Goal: Task Accomplishment & Management: Complete application form

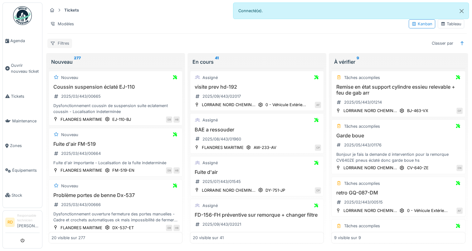
click at [66, 44] on div "Filtres" at bounding box center [59, 43] width 25 height 9
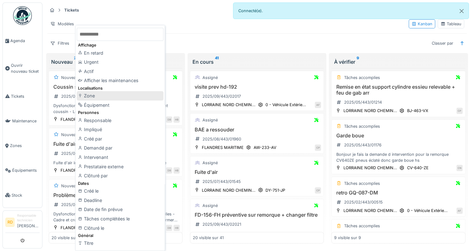
click at [95, 95] on div "Zone" at bounding box center [120, 95] width 87 height 9
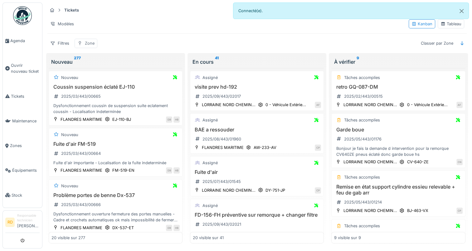
click at [87, 42] on div "Zone" at bounding box center [90, 43] width 10 height 6
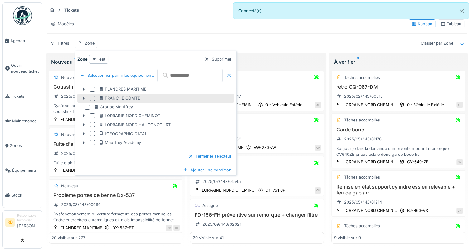
click at [94, 98] on div at bounding box center [92, 98] width 5 height 5
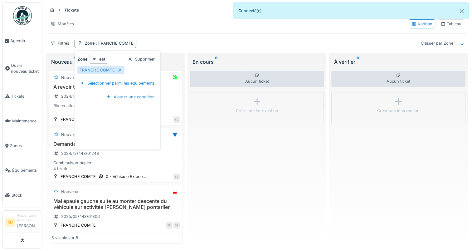
click at [242, 158] on div "Aucun ticket Créer une intervention" at bounding box center [257, 155] width 134 height 175
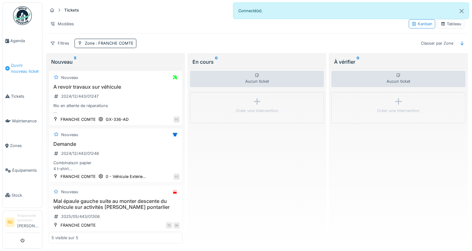
click at [16, 68] on span "Ouvrir nouveau ticket" at bounding box center [25, 68] width 29 height 12
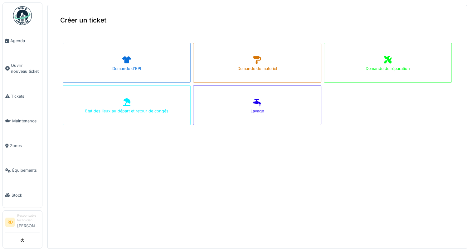
click at [383, 61] on icon at bounding box center [387, 59] width 9 height 7
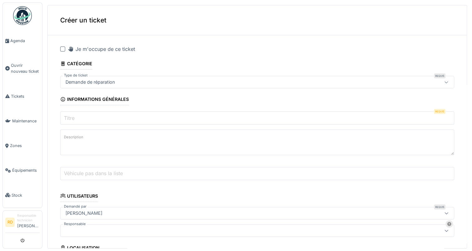
click at [79, 119] on input "Titre" at bounding box center [257, 117] width 394 height 13
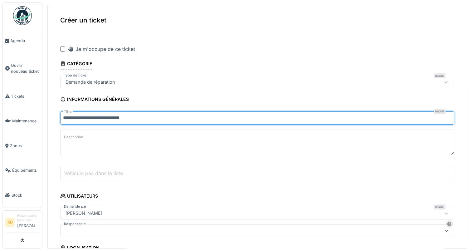
click at [118, 117] on input "**********" at bounding box center [257, 117] width 394 height 13
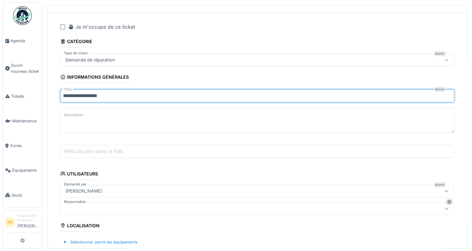
scroll to position [31, 0]
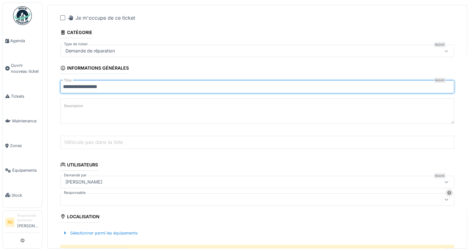
type input "**********"
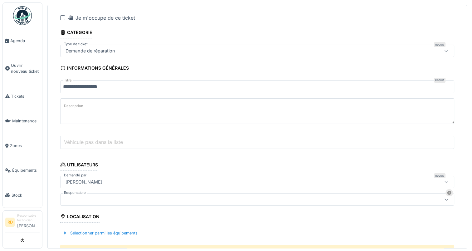
click at [76, 199] on div at bounding box center [235, 199] width 345 height 7
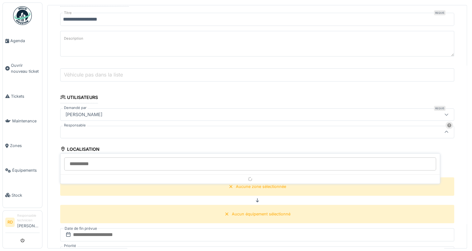
scroll to position [103, 0]
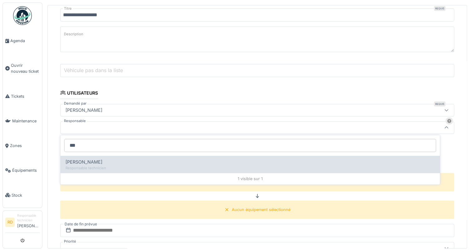
type input "***"
click at [74, 159] on span "[PERSON_NAME]" at bounding box center [84, 161] width 37 height 7
type input "*****"
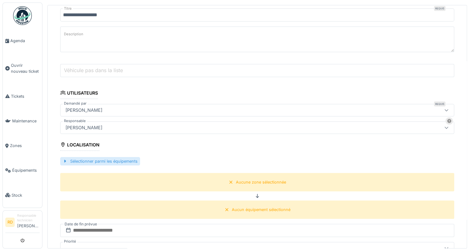
click at [99, 159] on div "Sélectionner parmi les équipements" at bounding box center [100, 161] width 80 height 8
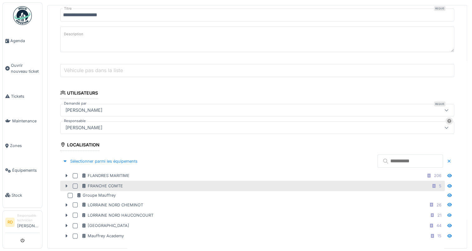
click at [66, 184] on icon at bounding box center [66, 186] width 5 height 4
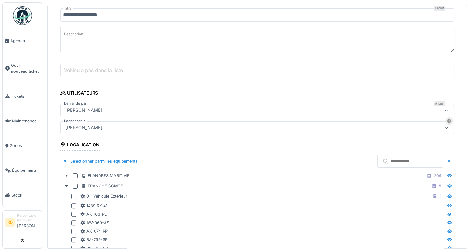
click at [377, 159] on input "text" at bounding box center [410, 160] width 66 height 13
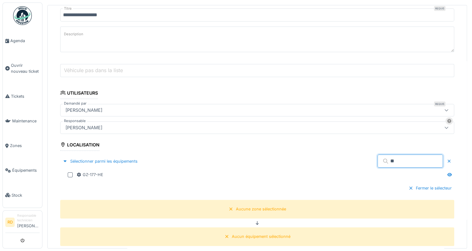
type input "*"
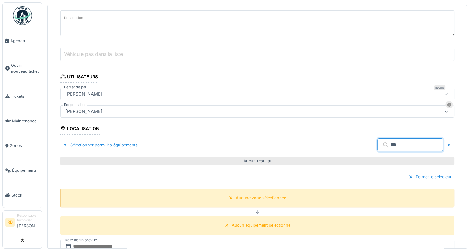
scroll to position [134, 0]
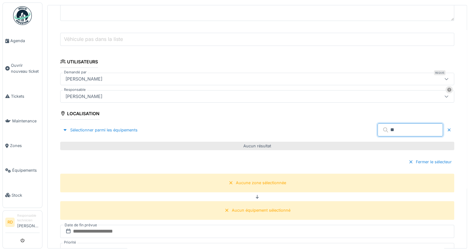
type input "*"
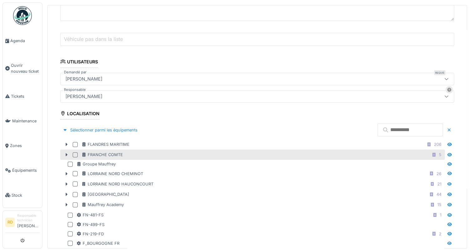
click at [75, 152] on div at bounding box center [75, 154] width 5 height 5
click at [66, 153] on icon at bounding box center [67, 154] width 2 height 3
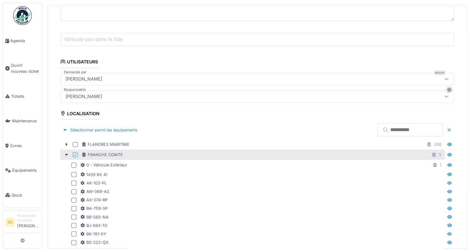
click at [377, 127] on input "text" at bounding box center [410, 129] width 66 height 13
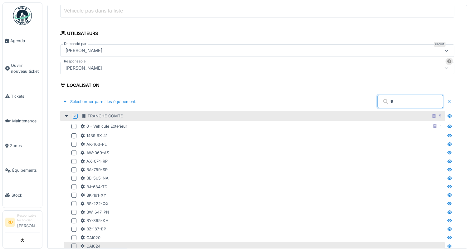
scroll to position [228, 0]
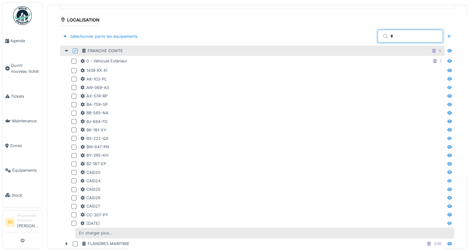
type input "*"
click at [99, 232] on div "En charger plus…" at bounding box center [95, 233] width 39 height 8
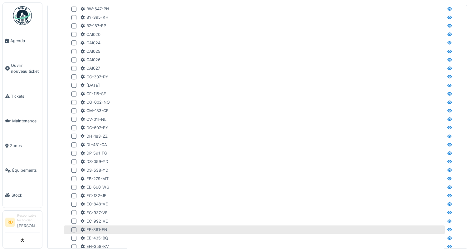
scroll to position [415, 0]
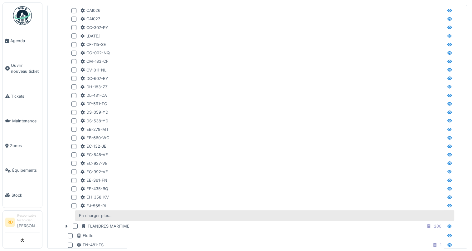
click at [102, 211] on div "En charger plus…" at bounding box center [95, 215] width 39 height 8
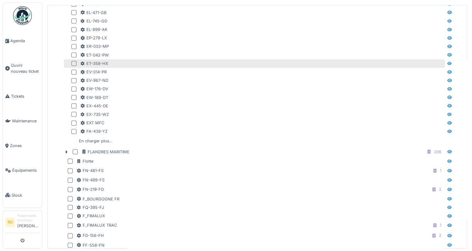
scroll to position [664, 0]
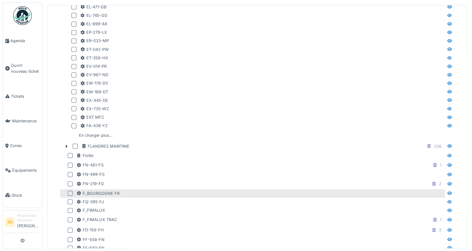
click at [72, 191] on div at bounding box center [70, 193] width 5 height 5
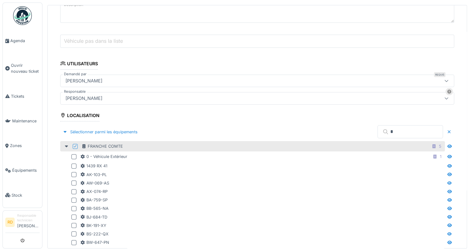
scroll to position [103, 0]
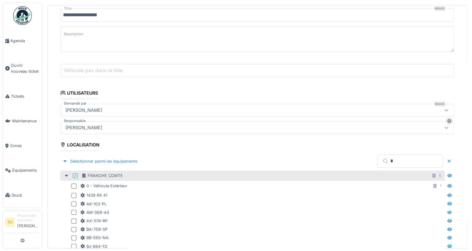
click at [276, 152] on div "Sélectionner parmi les équipements *" at bounding box center [257, 161] width 394 height 18
click at [447, 158] on div at bounding box center [449, 161] width 5 height 6
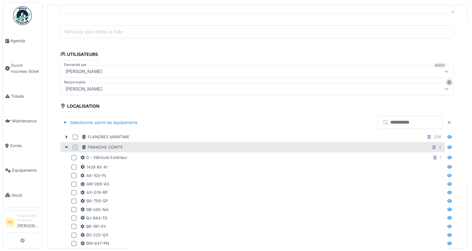
scroll to position [134, 0]
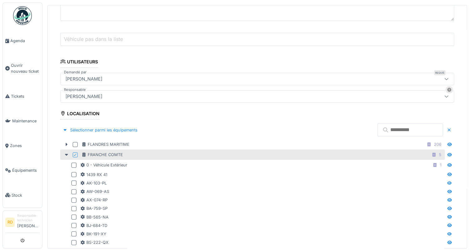
click at [377, 129] on input "text" at bounding box center [410, 129] width 66 height 13
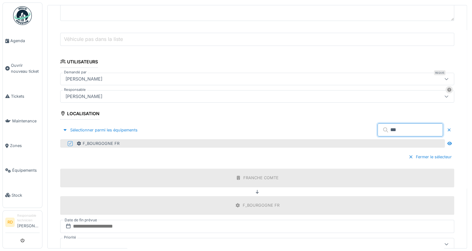
type input "***"
click at [119, 140] on div "F_BOURGOGNE FR" at bounding box center [259, 143] width 367 height 6
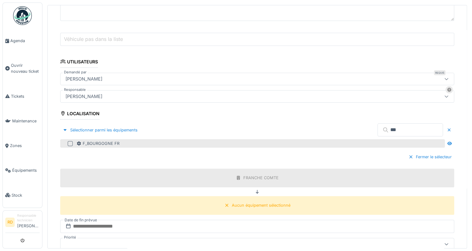
click at [70, 141] on div at bounding box center [70, 143] width 5 height 5
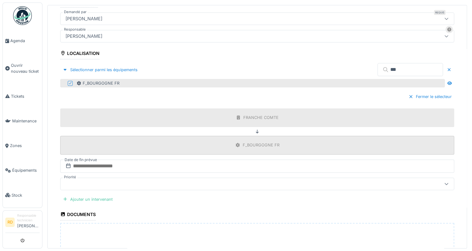
scroll to position [197, 0]
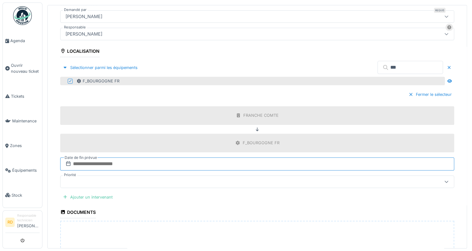
click at [82, 161] on input "text" at bounding box center [257, 163] width 394 height 13
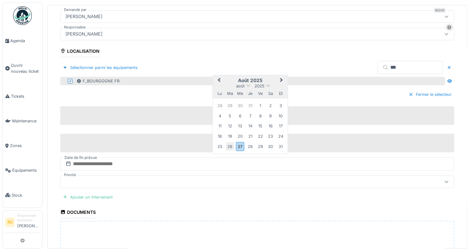
click at [230, 142] on div "26" at bounding box center [230, 146] width 8 height 8
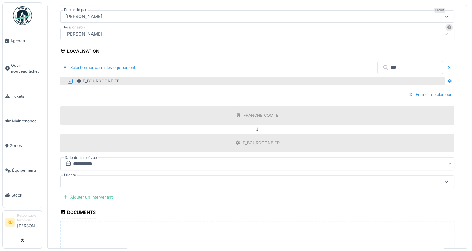
scroll to position [259, 0]
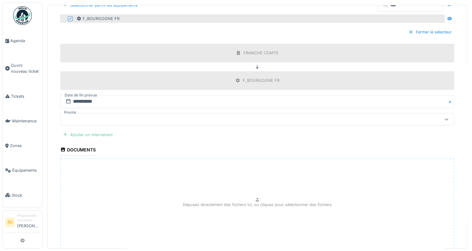
click at [84, 131] on div "Ajouter un intervenant" at bounding box center [87, 134] width 55 height 8
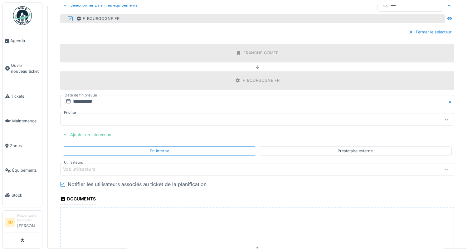
click at [81, 166] on div "Vos utilisateurs" at bounding box center [83, 169] width 41 height 7
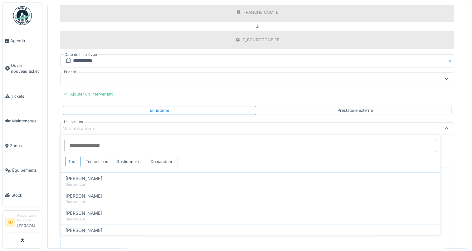
scroll to position [299, 0]
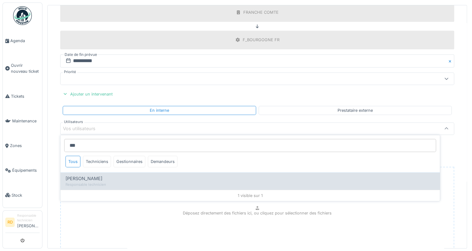
type input "***"
click at [85, 176] on span "[PERSON_NAME]" at bounding box center [84, 178] width 37 height 7
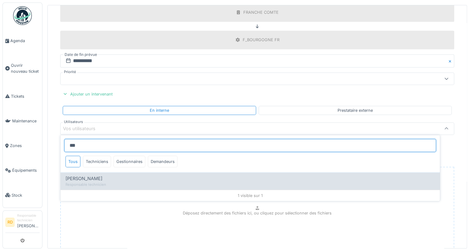
type input "*****"
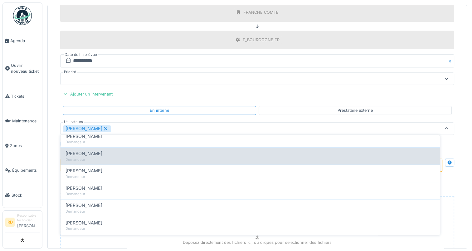
scroll to position [62, 0]
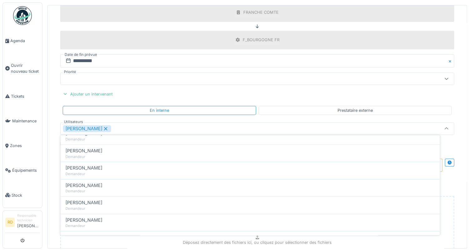
click at [168, 86] on fieldset "**********" at bounding box center [257, 29] width 394 height 577
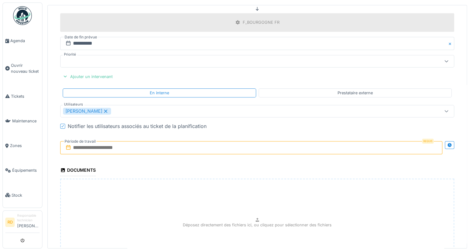
scroll to position [331, 0]
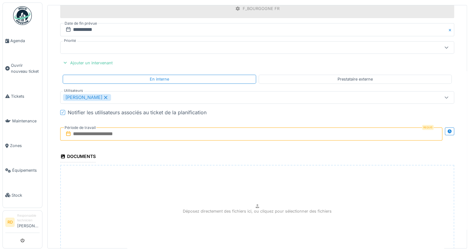
click at [116, 130] on input "text" at bounding box center [251, 133] width 382 height 13
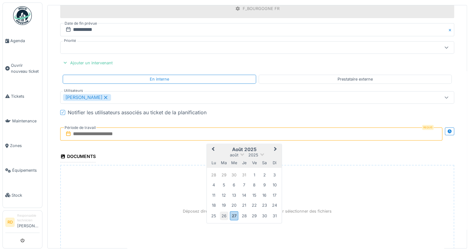
click at [225, 212] on div "26" at bounding box center [224, 215] width 8 height 8
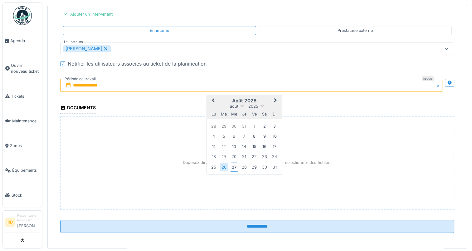
scroll to position [2, 0]
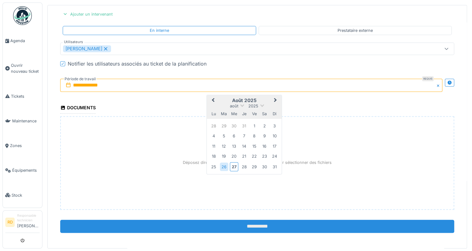
click at [245, 220] on input "**********" at bounding box center [257, 226] width 394 height 13
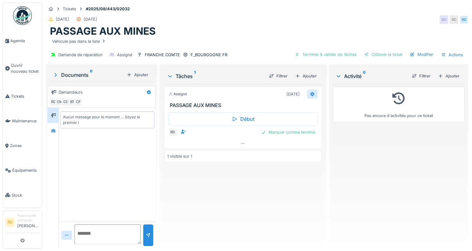
click at [310, 93] on icon at bounding box center [312, 94] width 4 height 4
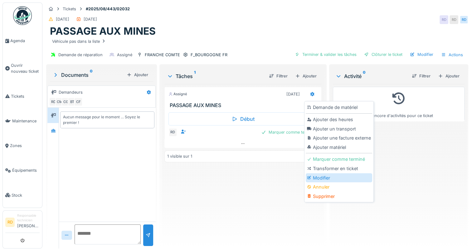
click at [321, 178] on div "Modifier" at bounding box center [339, 177] width 66 height 9
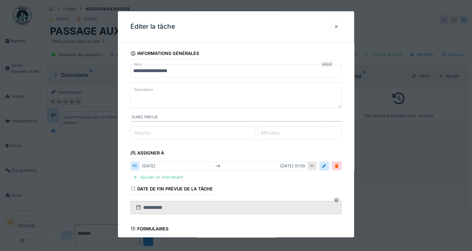
click at [339, 25] on div at bounding box center [336, 27] width 5 height 6
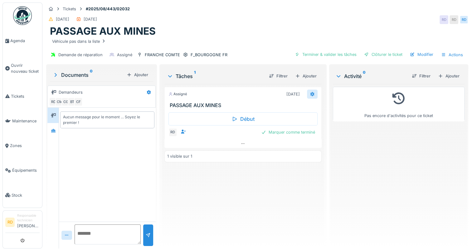
click at [310, 92] on icon at bounding box center [312, 94] width 5 height 4
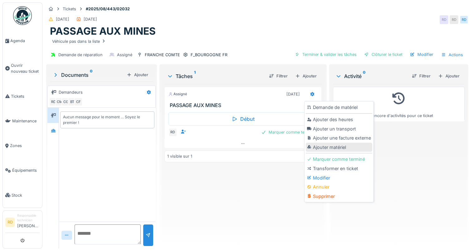
click at [328, 144] on div "Ajouter matériel" at bounding box center [339, 147] width 66 height 9
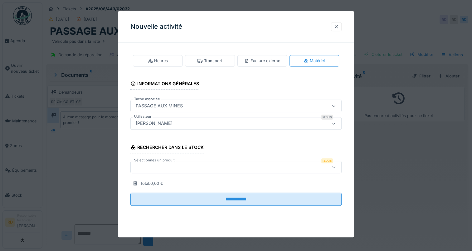
click at [338, 27] on div at bounding box center [336, 27] width 5 height 6
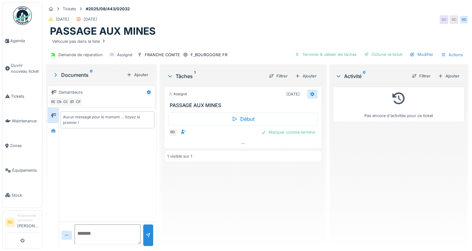
click at [310, 91] on div at bounding box center [312, 94] width 5 height 6
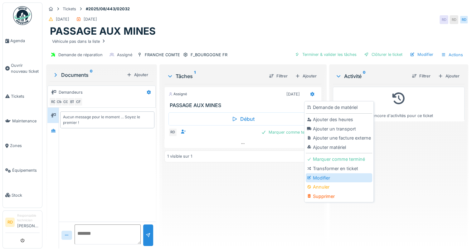
click at [322, 177] on div "Modifier" at bounding box center [339, 177] width 66 height 9
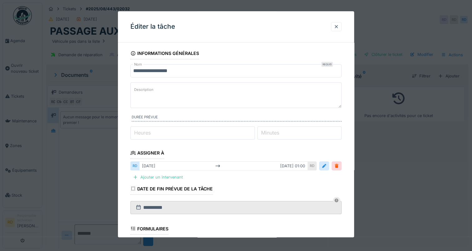
click at [143, 91] on label "Description" at bounding box center [144, 90] width 22 height 8
click at [143, 91] on textarea "Description" at bounding box center [235, 95] width 211 height 26
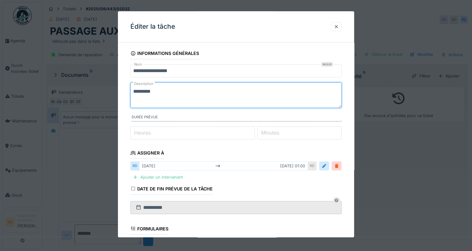
type textarea "*********"
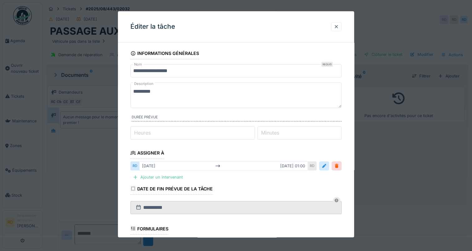
click at [133, 132] on label "Heures" at bounding box center [142, 132] width 19 height 7
click at [133, 132] on input "*" at bounding box center [192, 132] width 124 height 13
type input "*"
type input "**"
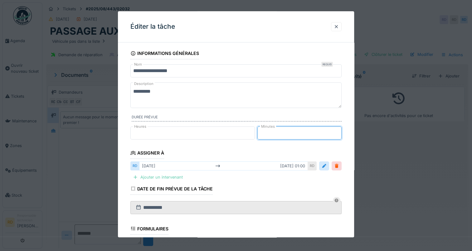
click at [172, 176] on div "Ajouter un intervenant" at bounding box center [157, 177] width 55 height 8
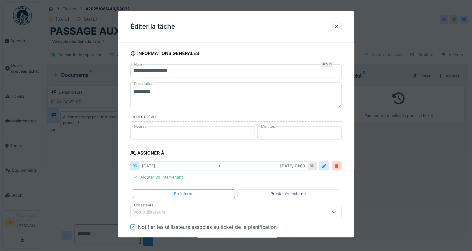
click at [153, 209] on div "Vos utilisateurs" at bounding box center [153, 211] width 41 height 7
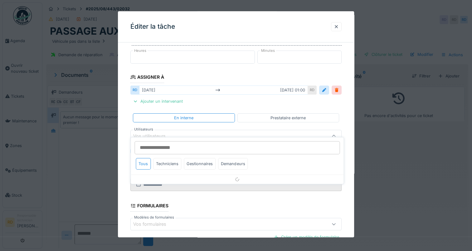
scroll to position [87, 0]
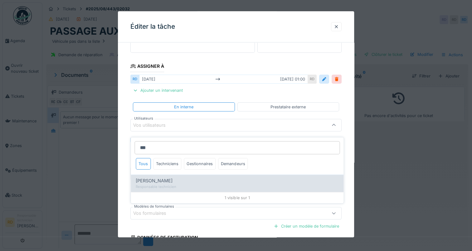
type input "***"
click at [155, 177] on span "[PERSON_NAME]" at bounding box center [154, 180] width 37 height 7
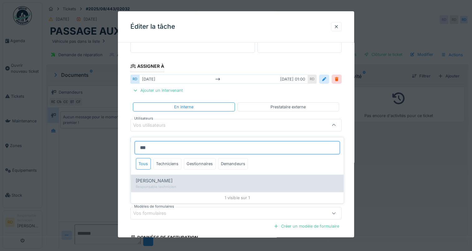
type input "*****"
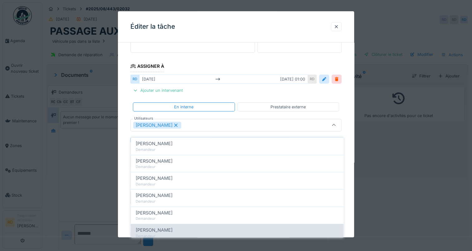
scroll to position [94, 0]
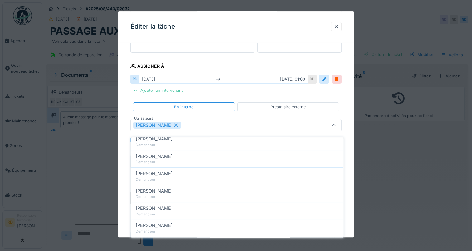
click at [219, 88] on fieldset "**********" at bounding box center [235, 135] width 211 height 349
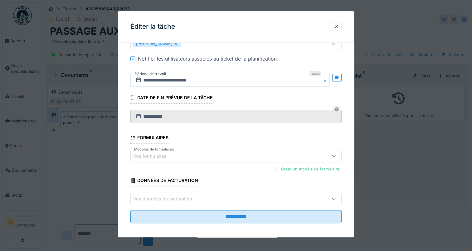
scroll to position [170, 0]
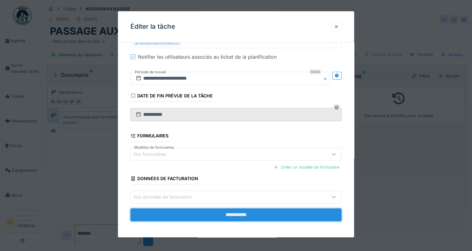
click at [232, 215] on input "**********" at bounding box center [235, 214] width 211 height 13
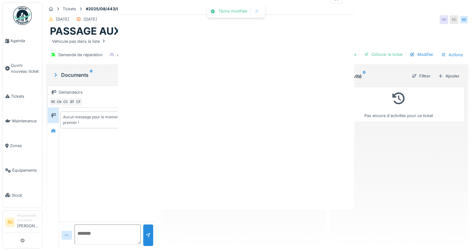
scroll to position [0, 0]
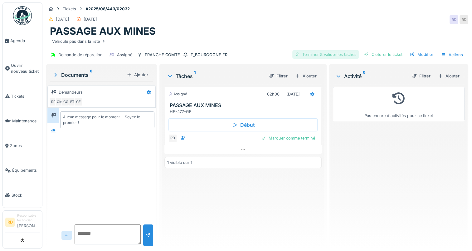
click at [317, 50] on div "Terminer & valider les tâches" at bounding box center [325, 54] width 67 height 8
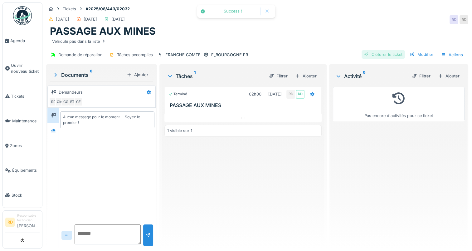
click at [371, 50] on div "Clôturer le ticket" at bounding box center [383, 54] width 43 height 8
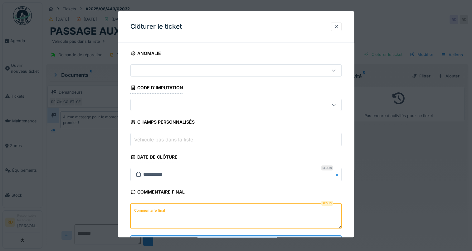
click at [152, 208] on label "Commentaire final" at bounding box center [149, 211] width 33 height 8
click at [152, 208] on textarea "Commentaire final" at bounding box center [235, 216] width 211 height 26
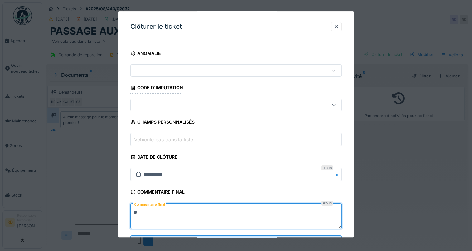
type textarea "*"
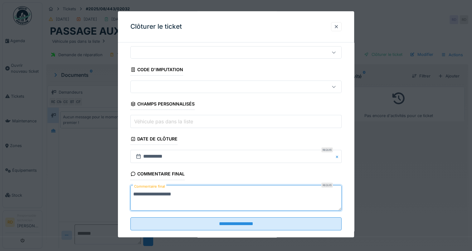
scroll to position [27, 0]
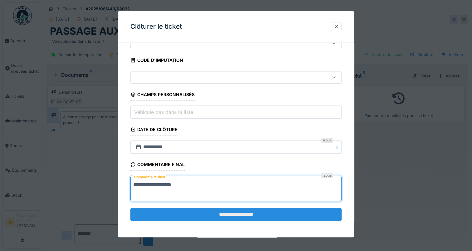
type textarea "**********"
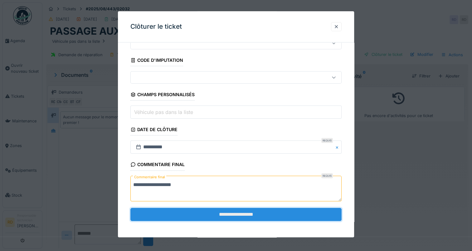
click at [200, 213] on input "**********" at bounding box center [235, 214] width 211 height 13
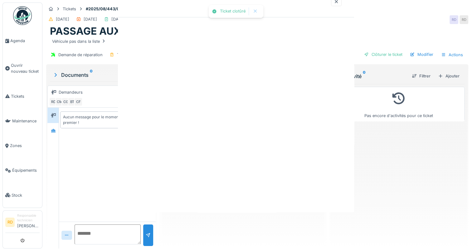
scroll to position [0, 0]
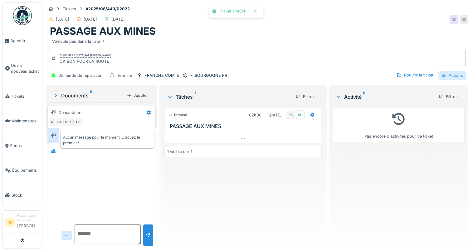
click at [442, 71] on div "Actions" at bounding box center [451, 75] width 27 height 9
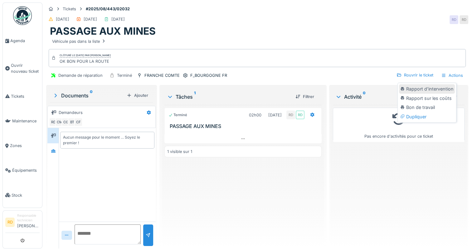
click at [429, 84] on div "Rapport d'intervention" at bounding box center [427, 88] width 56 height 9
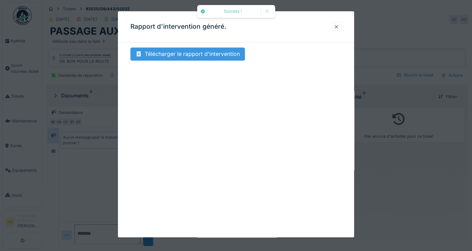
click at [177, 54] on div "Télécharger le rapport d'intervention" at bounding box center [187, 53] width 114 height 13
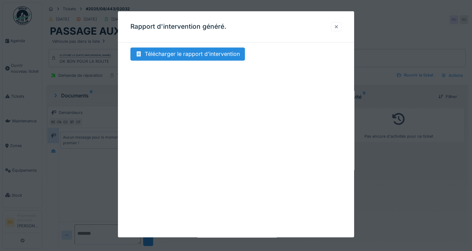
click at [339, 24] on div at bounding box center [336, 27] width 5 height 6
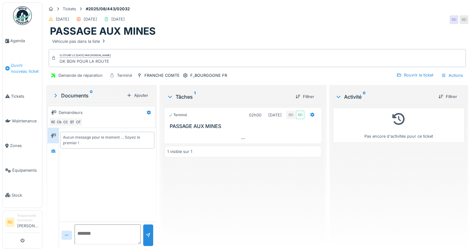
click at [17, 66] on span "Ouvrir nouveau ticket" at bounding box center [25, 68] width 29 height 12
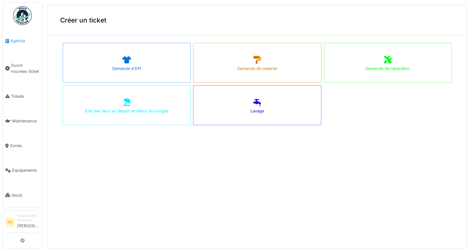
click at [18, 39] on span "Agenda" at bounding box center [24, 41] width 29 height 6
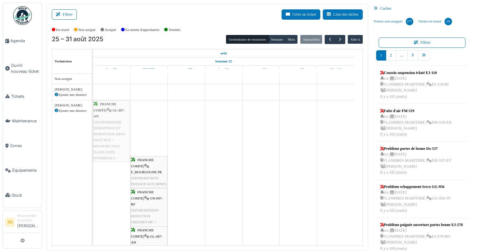
drag, startPoint x: 155, startPoint y: 120, endPoint x: 117, endPoint y: 120, distance: 38.4
click at [93, 120] on div "FRANCHE COMTE | GL-487-AN 2025/08/443/02028 DEMONTAGE ET REMONTAGE BRAS FILET A…" at bounding box center [93, 227] width 0 height 255
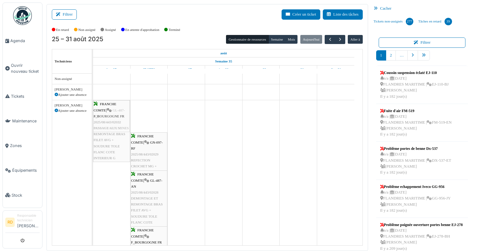
drag, startPoint x: 143, startPoint y: 121, endPoint x: 106, endPoint y: 163, distance: 56.3
click at [106, 163] on div "FRANCHE COMTE | GL-487-AN 2025/08/443/02028 DEMONTAGE ET REMONTAGE BRAS FILET A…" at bounding box center [227, 197] width 269 height 247
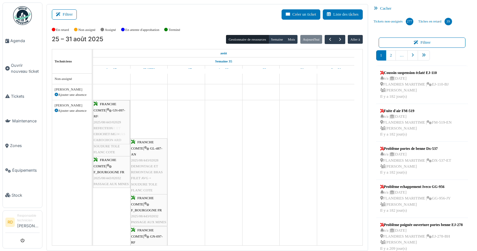
drag, startPoint x: 144, startPoint y: 124, endPoint x: 111, endPoint y: 196, distance: 79.3
click at [111, 196] on div "FRANCHE COMTE | GL-487-AN 2025/08/443/02028 DEMONTAGE ET REMONTAGE BRAS FILET A…" at bounding box center [227, 181] width 269 height 215
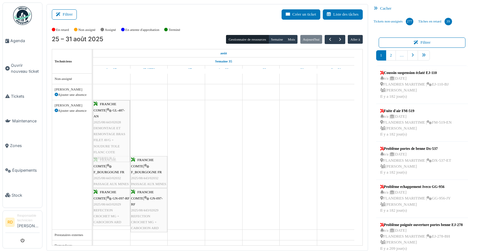
drag, startPoint x: 145, startPoint y: 136, endPoint x: 114, endPoint y: 213, distance: 83.4
click at [93, 221] on div "FRANCHE COMTE | GL-487-AN 2025/08/443/02028 DEMONTAGE ET REMONTAGE BRAS FILET A…" at bounding box center [93, 164] width 0 height 129
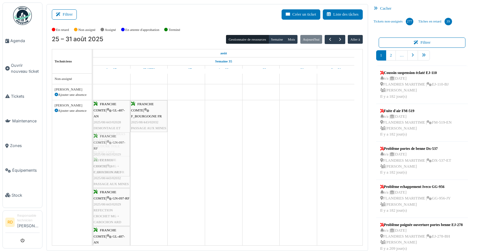
drag, startPoint x: 148, startPoint y: 153, endPoint x: 121, endPoint y: 158, distance: 26.9
click at [93, 158] on div "FRANCHE COMTE | GL-487-AN 2025/08/443/02028 DEMONTAGE ET REMONTAGE BRAS FILET A…" at bounding box center [93, 192] width 0 height 185
drag, startPoint x: 143, startPoint y: 115, endPoint x: 116, endPoint y: 116, distance: 27.2
click at [93, 116] on div "FRANCHE COMTE | GL-487-AN 2025/08/443/02028 DEMONTAGE ET REMONTAGE BRAS FILET A…" at bounding box center [93, 211] width 0 height 223
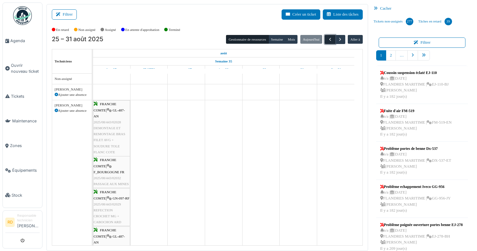
click at [327, 39] on span "button" at bounding box center [329, 39] width 5 height 5
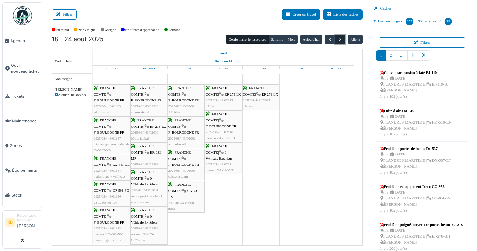
click at [337, 39] on span "button" at bounding box center [339, 39] width 5 height 5
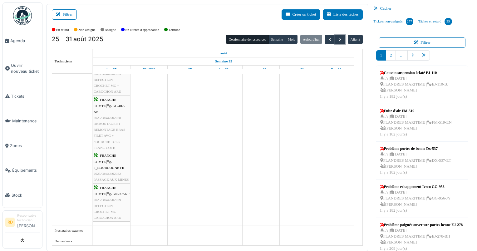
scroll to position [131, 0]
drag, startPoint x: 108, startPoint y: 164, endPoint x: 129, endPoint y: 161, distance: 20.9
click at [93, 159] on div "FRANCHE COMTE | GL-487-AN 2025/08/443/02028 DEMONTAGE ET REMONTAGE BRAS FILET A…" at bounding box center [93, 96] width 0 height 255
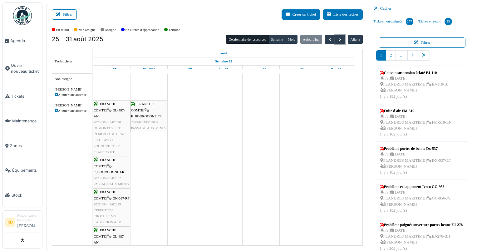
click at [146, 117] on div "FRANCHE COMTE | F_BOURGOGNE FR 2025/08/443/02032 PASSAGE AUX MINES" at bounding box center [149, 116] width 36 height 30
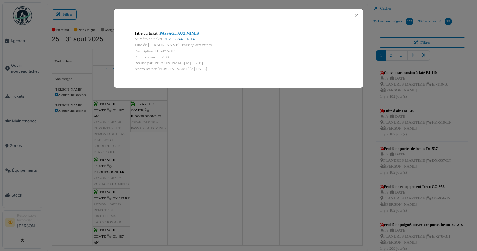
click at [175, 37] on link "2025/08/443/02032" at bounding box center [179, 39] width 31 height 4
click at [356, 15] on button "Close" at bounding box center [356, 16] width 8 height 8
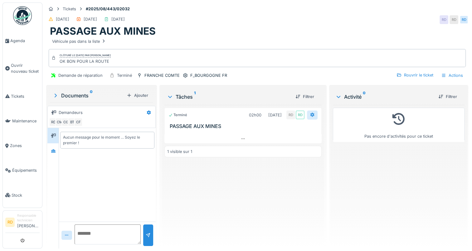
click at [310, 114] on icon at bounding box center [312, 115] width 5 height 4
click at [310, 114] on icon at bounding box center [312, 115] width 4 height 4
click at [412, 76] on div "Rouvrir le ticket" at bounding box center [415, 75] width 42 height 8
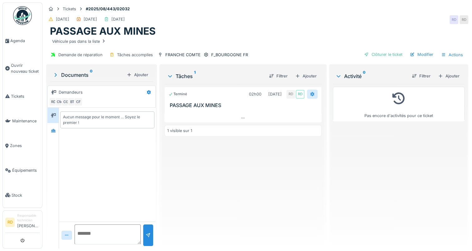
click at [310, 92] on icon at bounding box center [312, 94] width 5 height 4
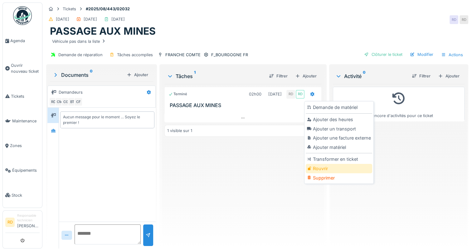
click at [326, 169] on div "Rouvrir" at bounding box center [339, 168] width 66 height 9
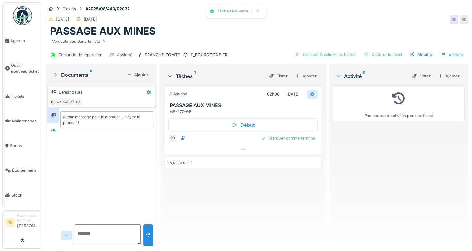
click at [310, 92] on icon at bounding box center [312, 94] width 4 height 4
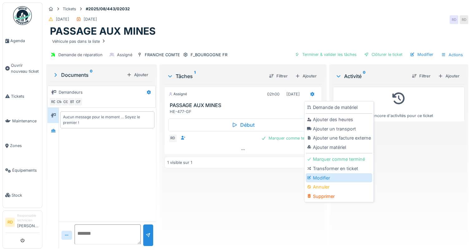
click at [331, 177] on div "Modifier" at bounding box center [339, 177] width 66 height 9
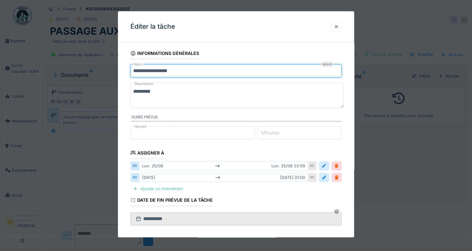
drag, startPoint x: 187, startPoint y: 72, endPoint x: 134, endPoint y: 76, distance: 53.8
click at [134, 76] on input "**********" at bounding box center [235, 70] width 211 height 13
type input "*"
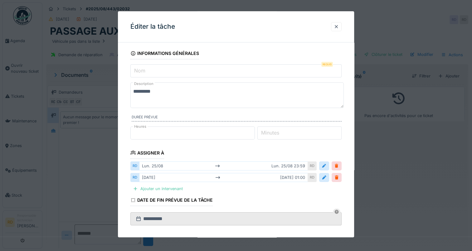
type input "*"
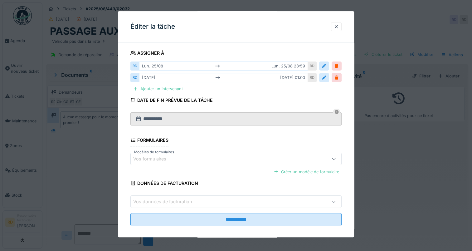
scroll to position [105, 0]
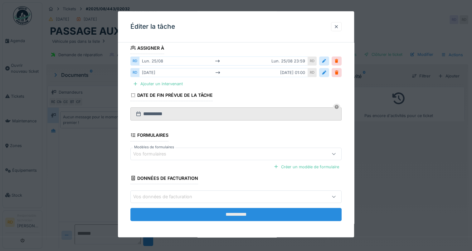
type input "**********"
click at [218, 215] on input "**********" at bounding box center [235, 214] width 211 height 13
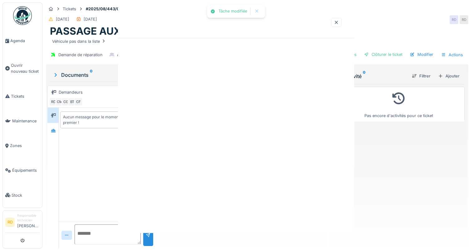
scroll to position [0, 0]
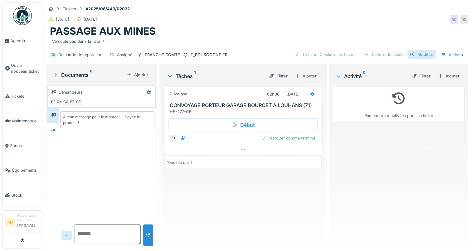
click at [420, 53] on div "Modifier" at bounding box center [421, 54] width 28 height 8
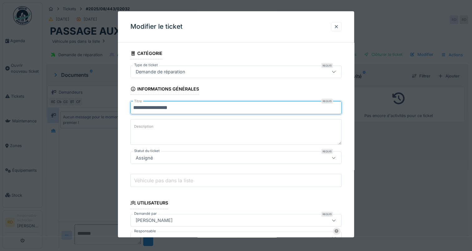
drag, startPoint x: 188, startPoint y: 107, endPoint x: 123, endPoint y: 109, distance: 65.8
click at [123, 109] on div "**********" at bounding box center [236, 223] width 236 height 352
type input "**********"
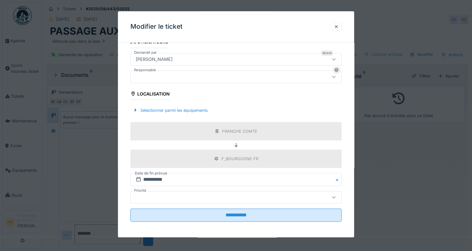
scroll to position [161, 0]
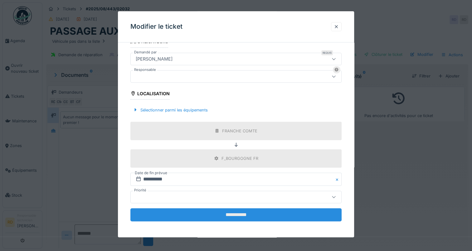
click at [229, 213] on input "**********" at bounding box center [235, 214] width 211 height 13
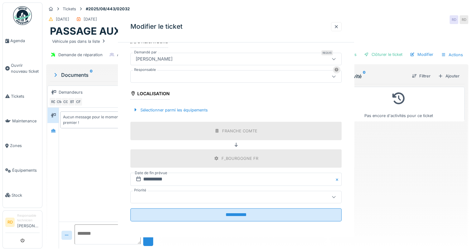
scroll to position [0, 0]
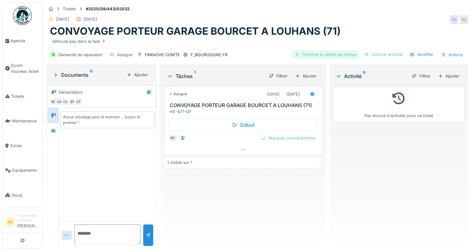
click at [312, 54] on div "Terminer & valider les tâches" at bounding box center [325, 54] width 67 height 8
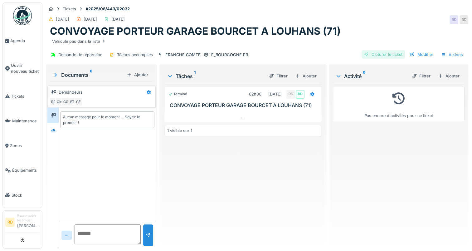
click at [379, 55] on div "Clôturer le ticket" at bounding box center [383, 54] width 43 height 8
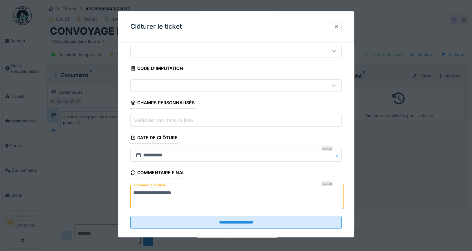
scroll to position [27, 0]
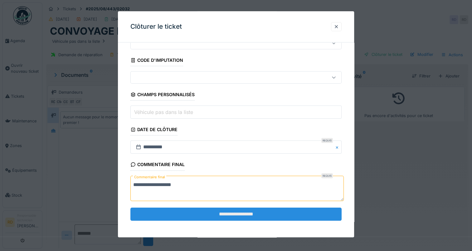
click at [208, 214] on input "**********" at bounding box center [235, 214] width 211 height 13
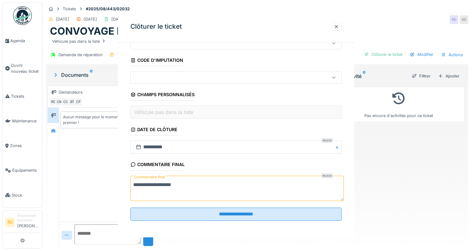
scroll to position [0, 0]
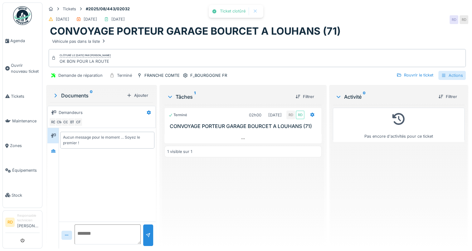
click at [443, 76] on div "Actions" at bounding box center [451, 75] width 27 height 9
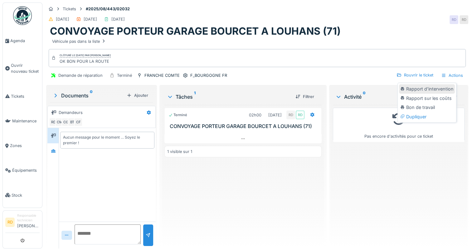
click at [430, 86] on div "Rapport d'intervention" at bounding box center [427, 88] width 56 height 9
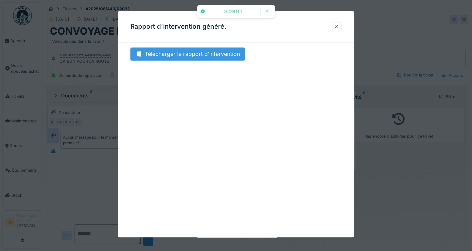
click at [211, 50] on div "Télécharger le rapport d'intervention" at bounding box center [187, 53] width 114 height 13
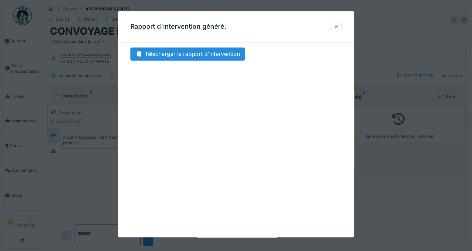
click at [338, 25] on div at bounding box center [336, 27] width 5 height 6
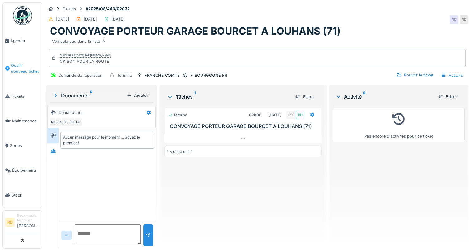
click at [28, 66] on span "Ouvrir nouveau ticket" at bounding box center [25, 68] width 29 height 12
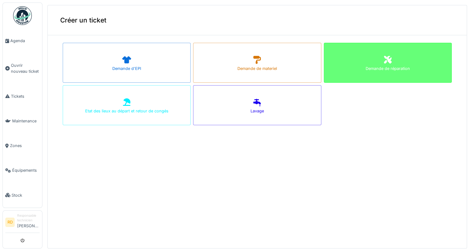
click at [383, 61] on icon at bounding box center [387, 59] width 9 height 7
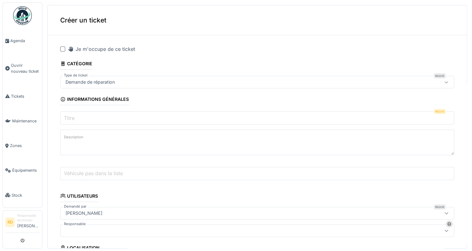
click at [81, 117] on input "Titre" at bounding box center [257, 117] width 394 height 13
type input "**********"
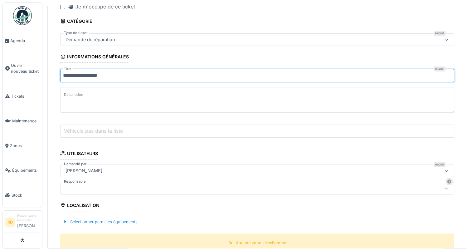
scroll to position [94, 0]
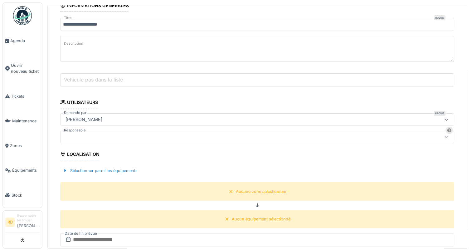
click at [86, 135] on div at bounding box center [235, 137] width 345 height 7
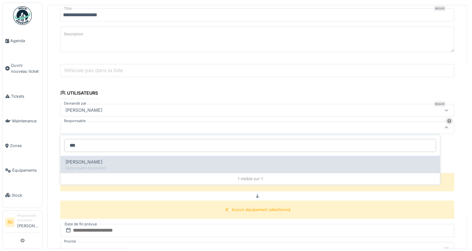
type input "***"
click at [107, 158] on div "[PERSON_NAME]" at bounding box center [250, 161] width 369 height 7
type input "*****"
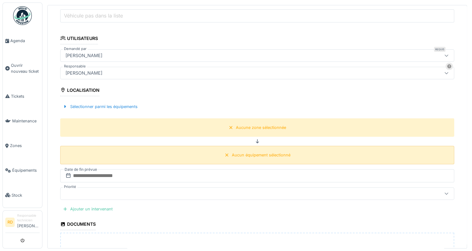
scroll to position [165, 0]
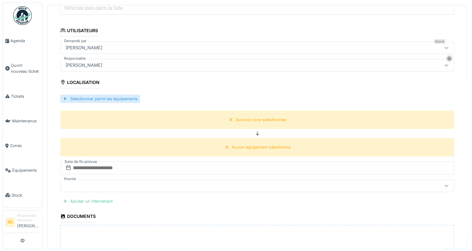
click at [96, 98] on div "Sélectionner parmi les équipements" at bounding box center [100, 99] width 80 height 8
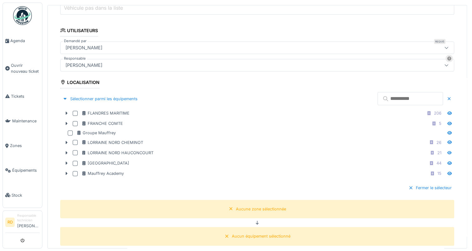
click at [377, 98] on input "text" at bounding box center [410, 98] width 66 height 13
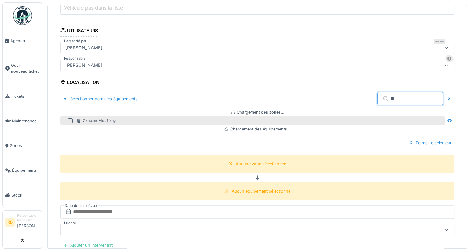
type input "**"
click at [69, 118] on div at bounding box center [70, 120] width 5 height 5
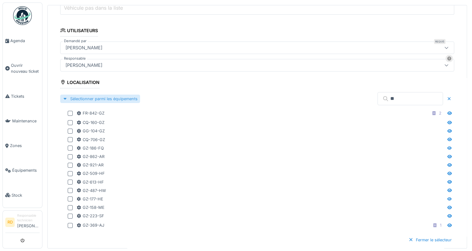
click at [77, 96] on div "Sélectionner parmi les équipements" at bounding box center [100, 99] width 80 height 8
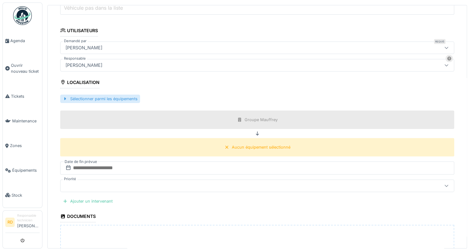
click at [66, 96] on div at bounding box center [65, 99] width 5 height 6
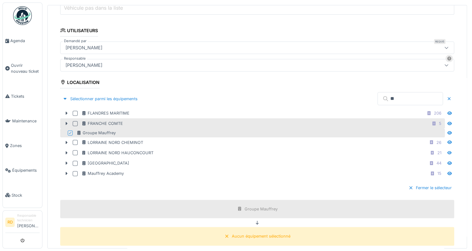
click at [75, 121] on div at bounding box center [75, 123] width 5 height 5
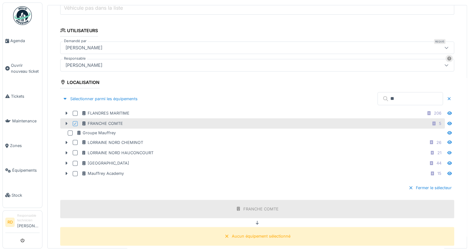
click at [64, 120] on div at bounding box center [66, 123] width 10 height 7
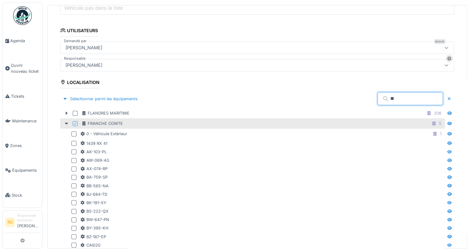
click at [377, 97] on input "**" at bounding box center [410, 98] width 66 height 13
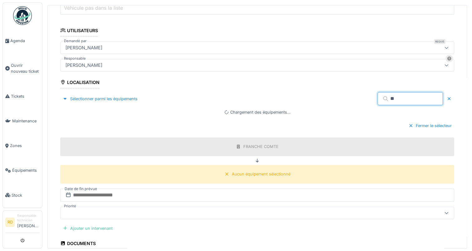
type input "*"
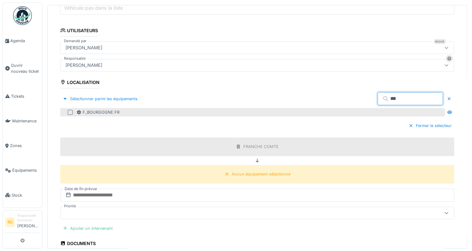
type input "***"
click at [71, 111] on div at bounding box center [70, 112] width 5 height 5
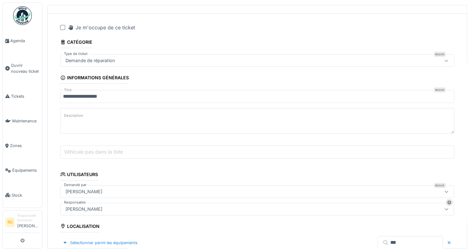
scroll to position [0, 0]
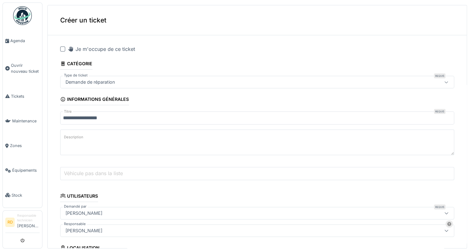
click at [75, 135] on label "Description" at bounding box center [74, 137] width 22 height 8
click at [75, 135] on textarea "Description" at bounding box center [257, 142] width 394 height 26
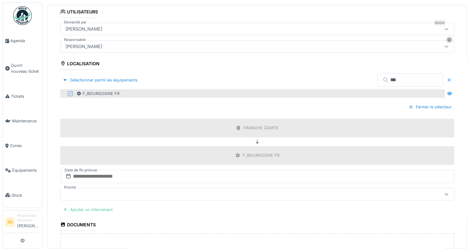
scroll to position [187, 0]
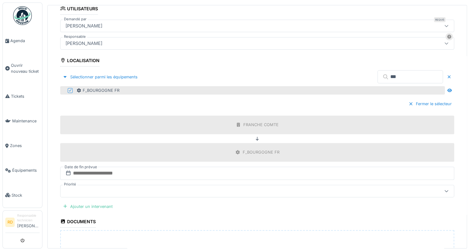
type textarea "*********"
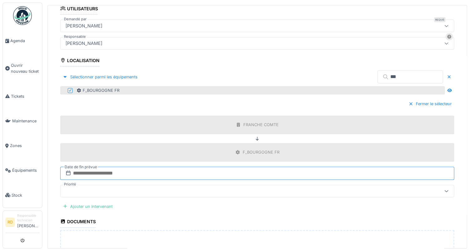
click at [92, 171] on input "text" at bounding box center [257, 173] width 394 height 13
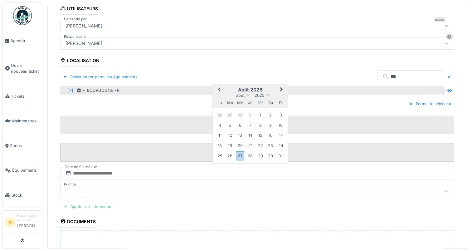
click at [231, 152] on div "26" at bounding box center [230, 156] width 8 height 8
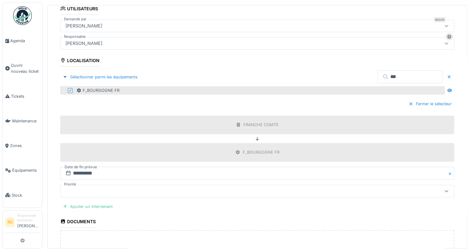
scroll to position [250, 0]
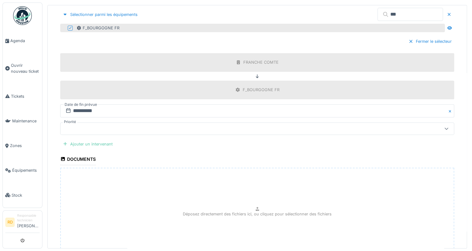
click at [82, 142] on div "Ajouter un intervenant" at bounding box center [87, 144] width 55 height 8
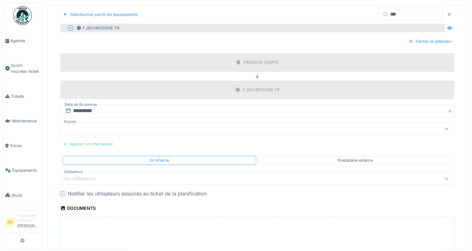
click at [84, 177] on div "Vos utilisateurs" at bounding box center [83, 178] width 41 height 7
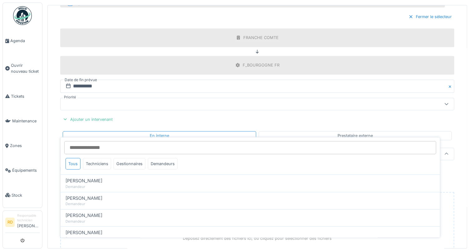
scroll to position [299, 0]
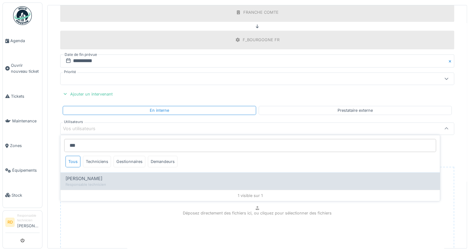
type input "***"
click at [89, 182] on div "Responsable technicien" at bounding box center [250, 184] width 369 height 5
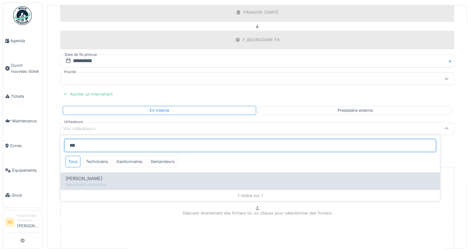
type input "*****"
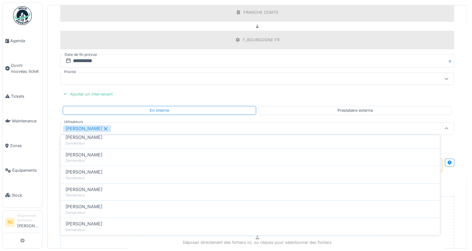
scroll to position [94, 0]
click at [125, 90] on fieldset "**********" at bounding box center [257, 29] width 394 height 577
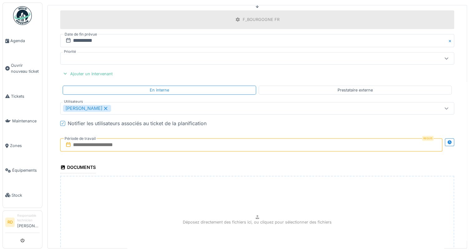
scroll to position [331, 0]
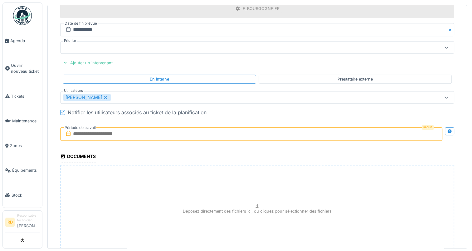
click at [115, 130] on input "text" at bounding box center [251, 133] width 382 height 13
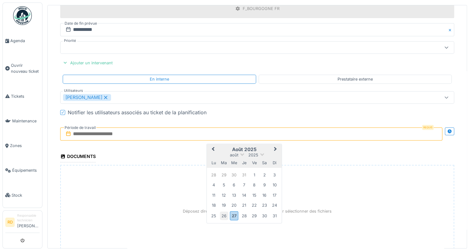
click at [226, 213] on div "26" at bounding box center [224, 215] width 8 height 8
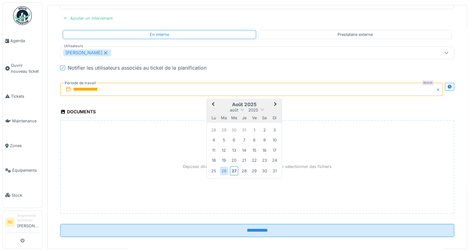
scroll to position [379, 0]
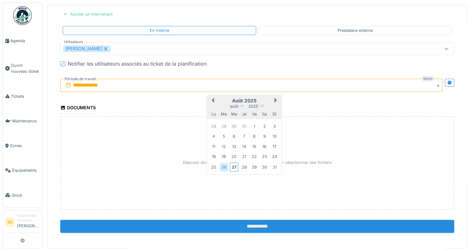
click at [241, 225] on input "**********" at bounding box center [257, 226] width 394 height 13
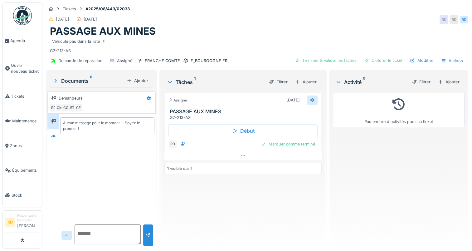
click at [310, 100] on icon at bounding box center [312, 100] width 5 height 4
click at [291, 116] on div "GZ-213-AS" at bounding box center [244, 117] width 149 height 6
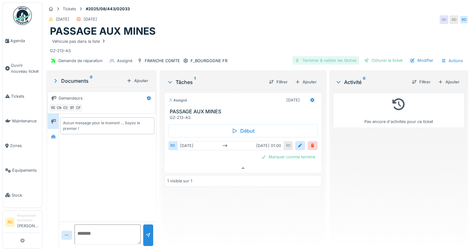
click at [313, 56] on div "Terminer & valider les tâches" at bounding box center [325, 60] width 67 height 8
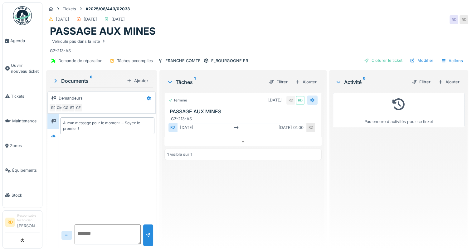
click at [310, 98] on icon at bounding box center [312, 100] width 4 height 4
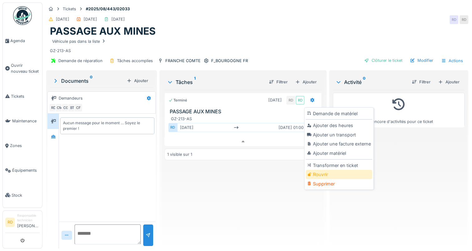
click at [326, 170] on div "Rouvrir" at bounding box center [339, 174] width 66 height 9
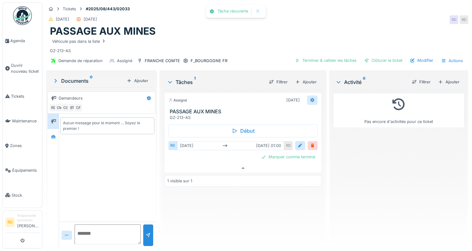
click at [310, 98] on icon at bounding box center [312, 100] width 5 height 4
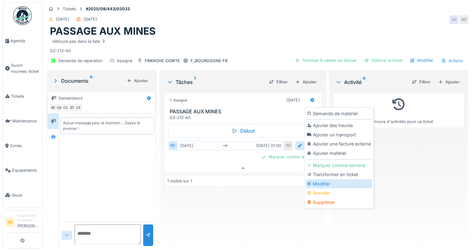
click at [326, 180] on div "Modifier" at bounding box center [339, 183] width 66 height 9
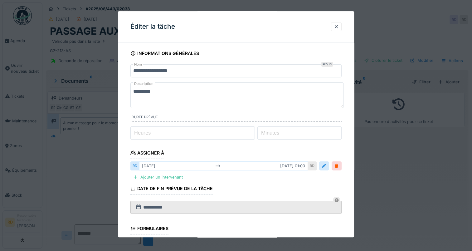
click at [135, 132] on label "Heures" at bounding box center [142, 132] width 19 height 7
click at [135, 132] on input "*" at bounding box center [192, 132] width 124 height 13
type input "*"
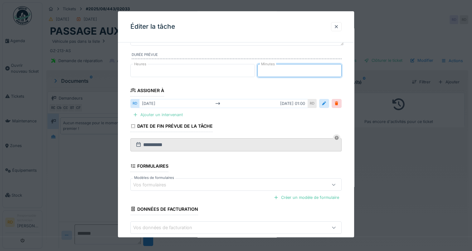
type input "**"
click at [166, 112] on div "Ajouter un intervenant" at bounding box center [157, 114] width 55 height 8
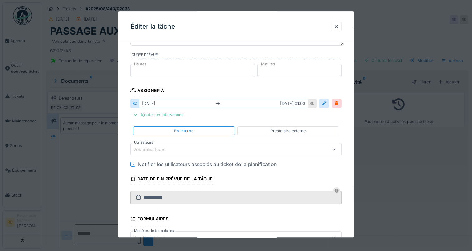
click at [156, 149] on div "Vos utilisateurs" at bounding box center [153, 149] width 41 height 7
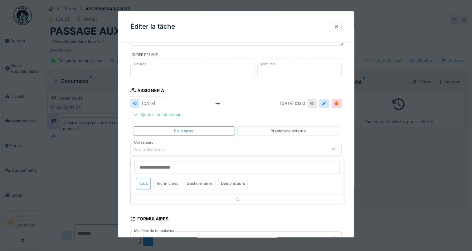
scroll to position [87, 0]
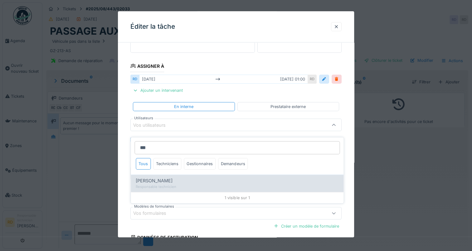
type input "***"
click at [156, 177] on span "[PERSON_NAME]" at bounding box center [154, 180] width 37 height 7
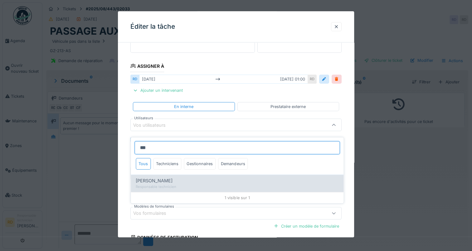
type input "*****"
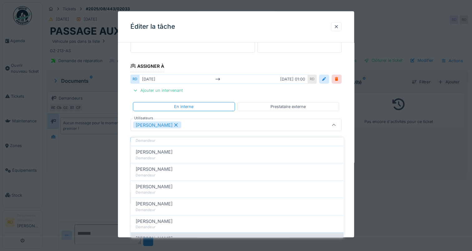
scroll to position [125, 0]
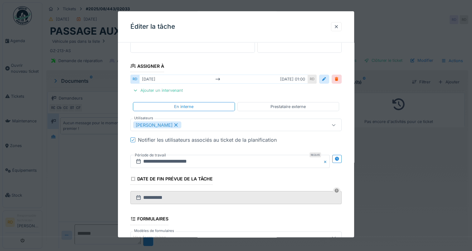
click at [206, 88] on fieldset "**********" at bounding box center [235, 135] width 211 height 349
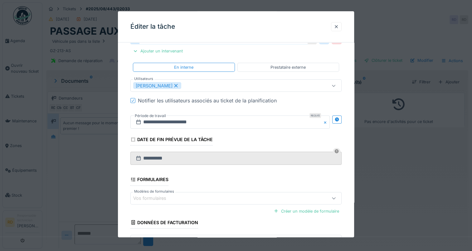
scroll to position [170, 0]
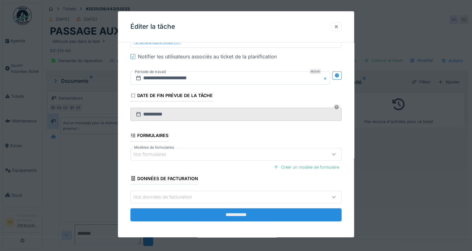
click at [236, 215] on input "**********" at bounding box center [235, 214] width 211 height 13
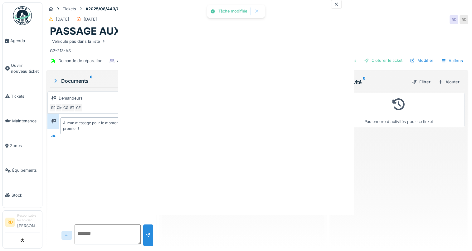
scroll to position [0, 0]
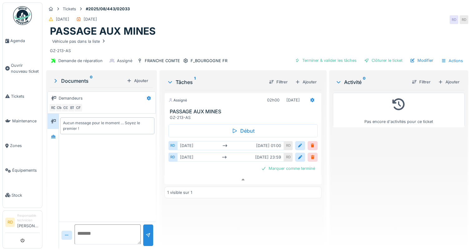
click at [310, 154] on div at bounding box center [312, 157] width 5 height 6
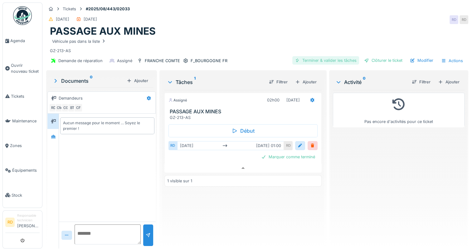
click at [310, 56] on div "Terminer & valider les tâches" at bounding box center [325, 60] width 67 height 8
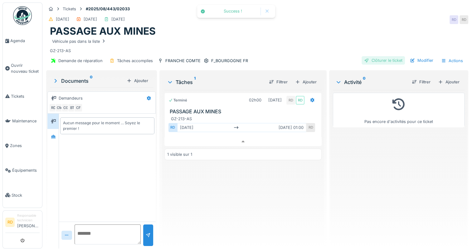
click at [380, 56] on div "Clôturer le ticket" at bounding box center [383, 60] width 43 height 8
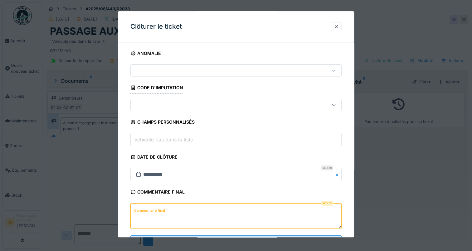
click at [165, 208] on label "Commentaire final" at bounding box center [149, 211] width 33 height 8
click at [165, 208] on textarea "Commentaire final" at bounding box center [235, 216] width 211 height 26
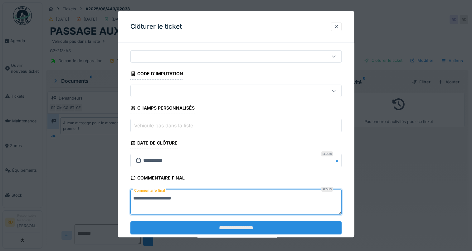
scroll to position [27, 0]
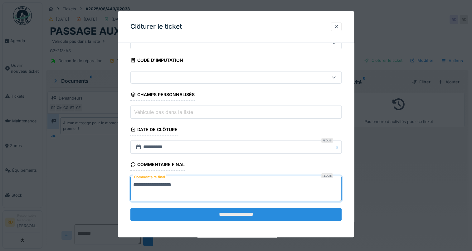
type textarea "**********"
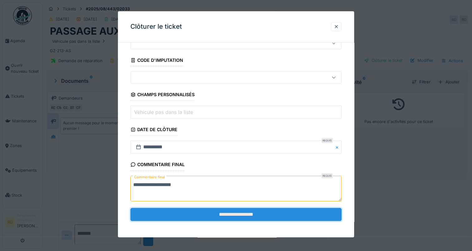
click at [193, 217] on input "**********" at bounding box center [235, 214] width 211 height 13
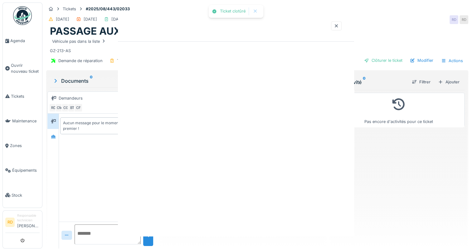
scroll to position [0, 0]
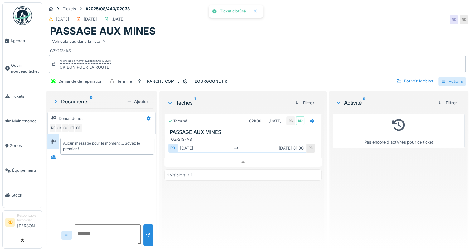
click at [444, 77] on div "Actions" at bounding box center [451, 81] width 27 height 9
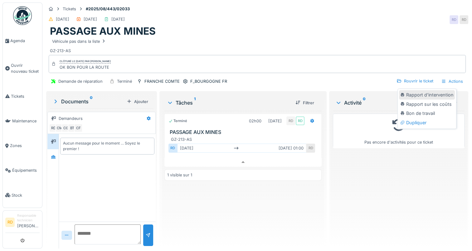
click at [434, 90] on div "Rapport d'intervention" at bounding box center [427, 94] width 56 height 9
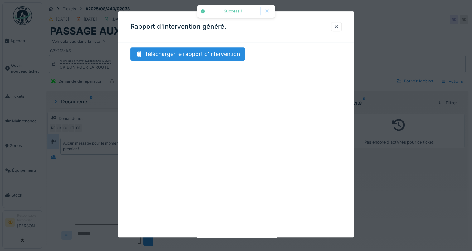
click at [287, 74] on div "Rapport d'intervention généré. Télécharger le rapport d'intervention" at bounding box center [236, 124] width 236 height 226
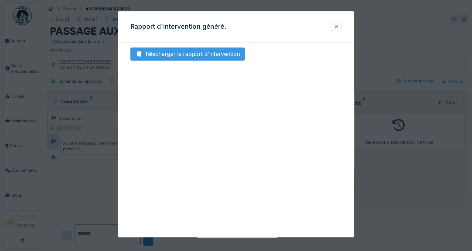
click at [187, 49] on div "Télécharger le rapport d'intervention" at bounding box center [187, 53] width 114 height 13
click at [342, 26] on div at bounding box center [336, 26] width 11 height 9
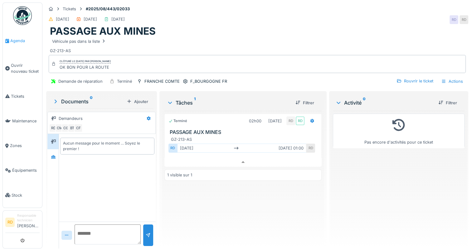
click at [12, 38] on span "Agenda" at bounding box center [24, 41] width 29 height 6
